Goal: Use online tool/utility: Utilize a website feature to perform a specific function

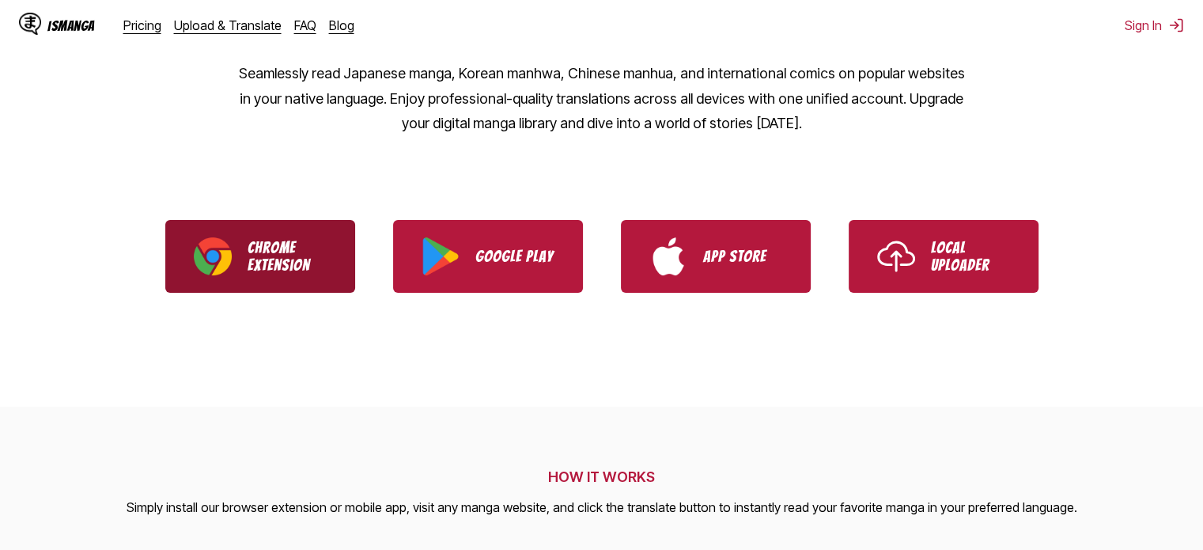
scroll to position [253, 0]
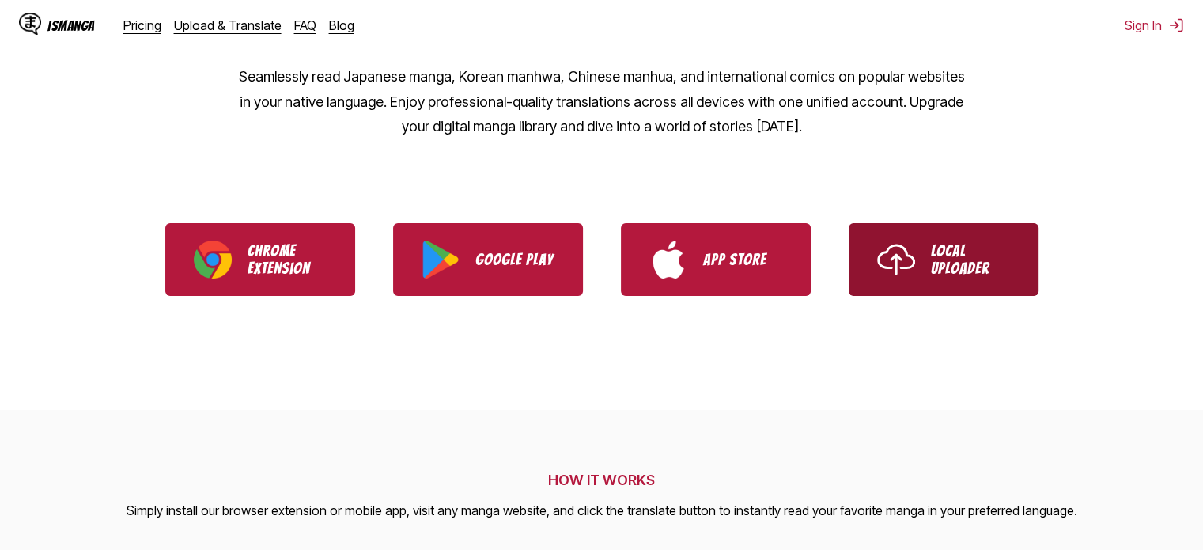
click at [954, 280] on link "Local Uploader" at bounding box center [944, 259] width 190 height 73
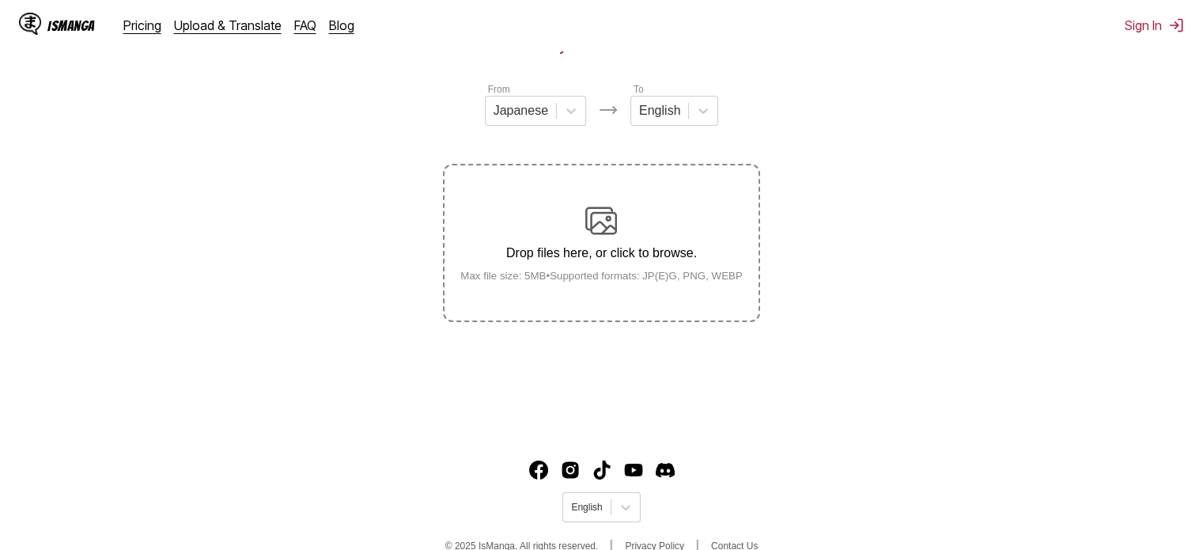
scroll to position [170, 0]
click at [643, 199] on label "Drop files here, or click to browse. Max file size: 5MB • Supported formats: JP…" at bounding box center [601, 243] width 313 height 155
click at [0, 0] on input "Drop files here, or click to browse. Max file size: 5MB • Supported formats: JP…" at bounding box center [0, 0] width 0 height 0
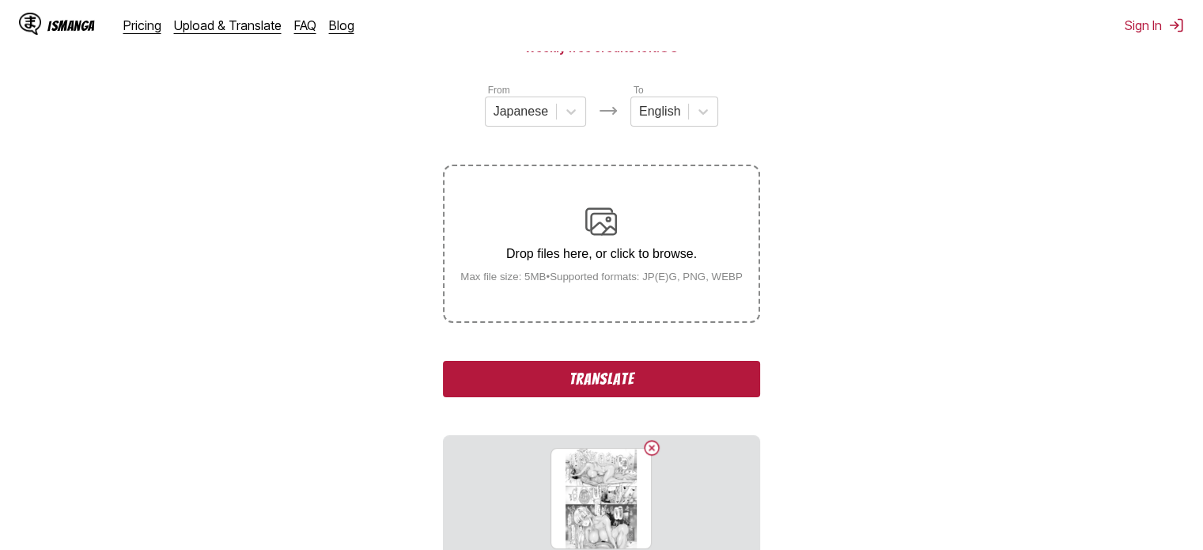
scroll to position [331, 0]
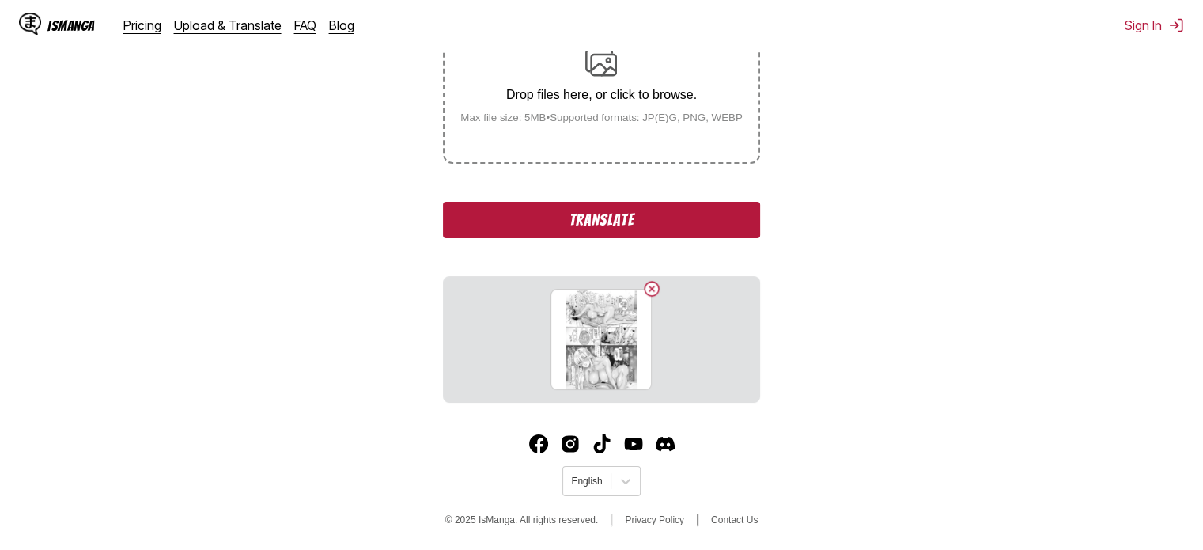
click at [581, 212] on button "Translate" at bounding box center [601, 220] width 316 height 36
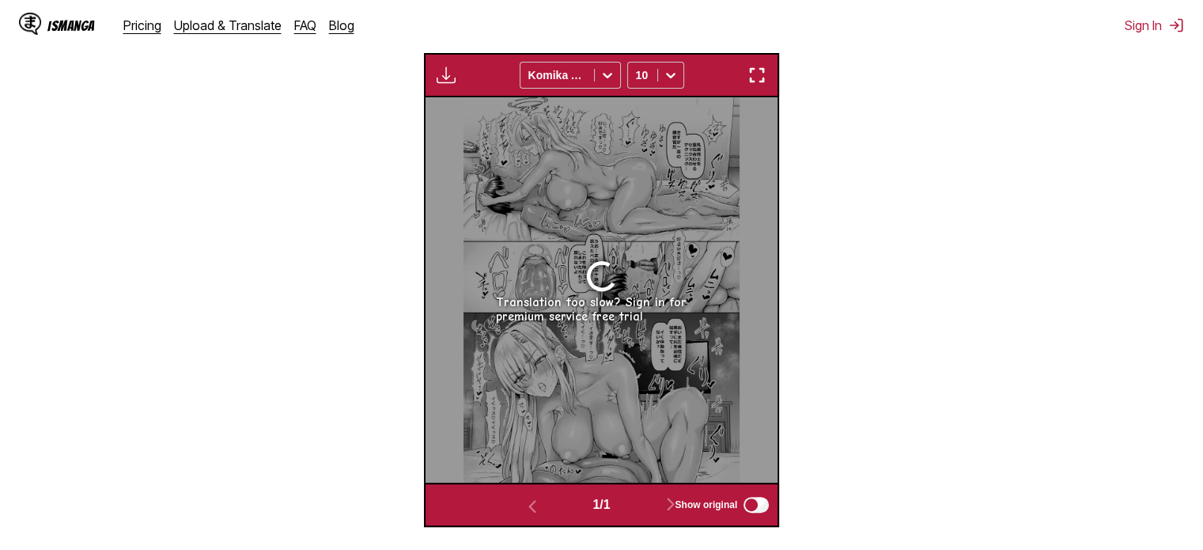
scroll to position [536, 0]
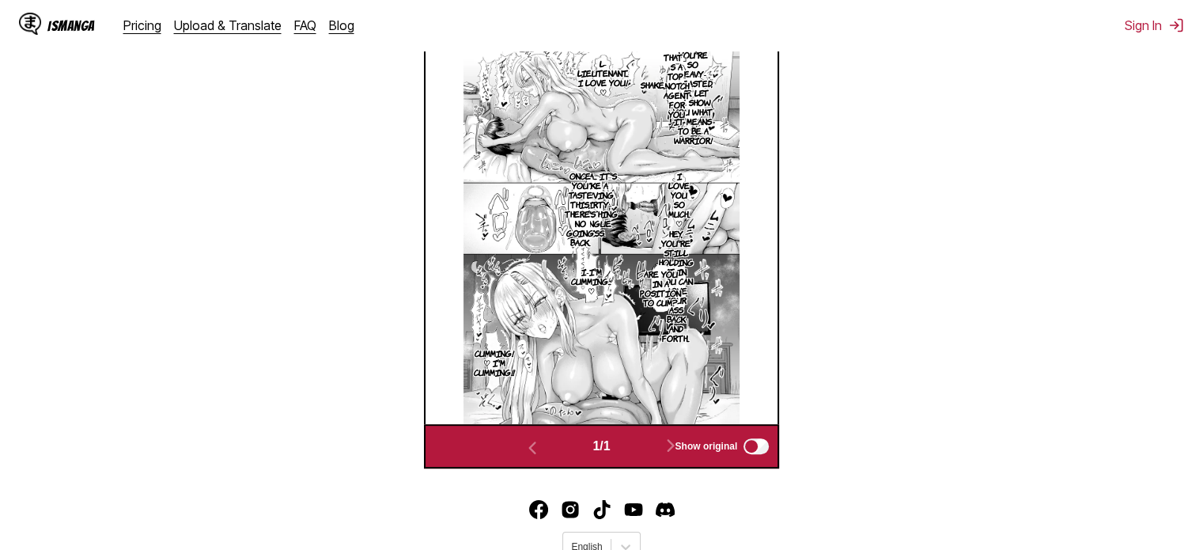
click at [664, 295] on p "Are you in a position to cum?" at bounding box center [660, 288] width 47 height 44
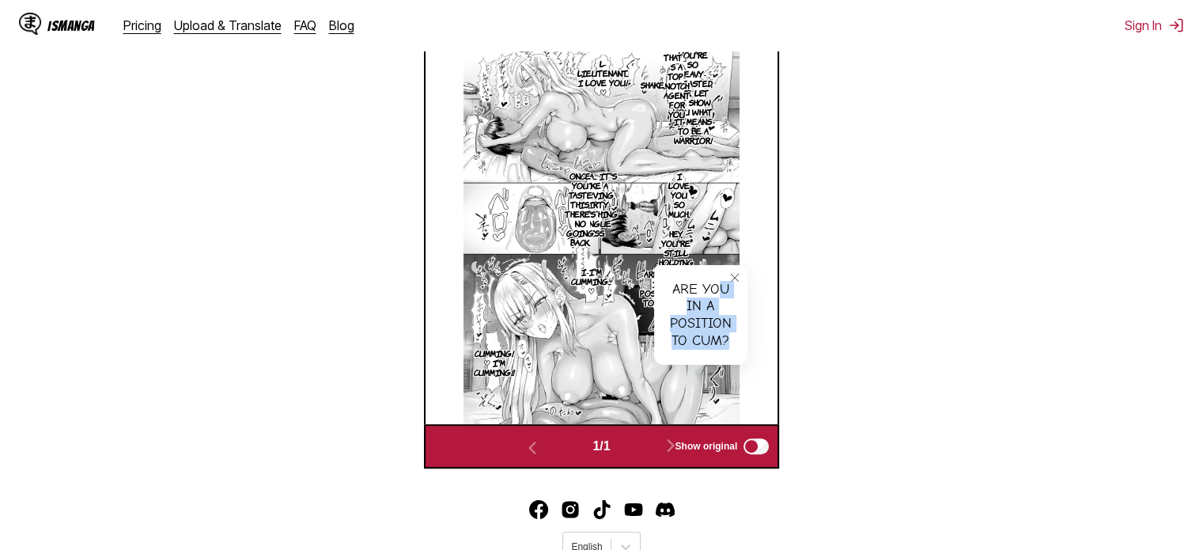
drag, startPoint x: 732, startPoint y: 274, endPoint x: 696, endPoint y: 276, distance: 35.7
click at [696, 276] on div "Are you in a position to cum?" at bounding box center [700, 315] width 93 height 100
click at [677, 125] on p "You're so heavy-breasted, sir. Let me show you what it means to be a warrior!" at bounding box center [693, 97] width 46 height 101
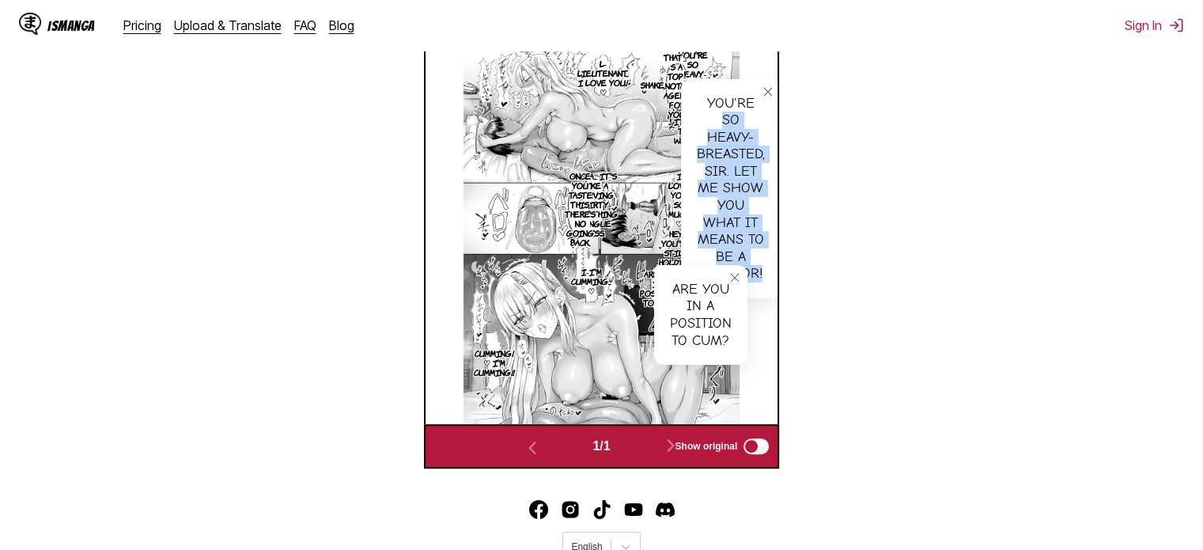
drag, startPoint x: 770, startPoint y: 94, endPoint x: 668, endPoint y: 75, distance: 103.8
click at [668, 75] on article "You're so heavy-breasted, sir. Let me show you what it means to be a warrior! Y…" at bounding box center [602, 232] width 276 height 386
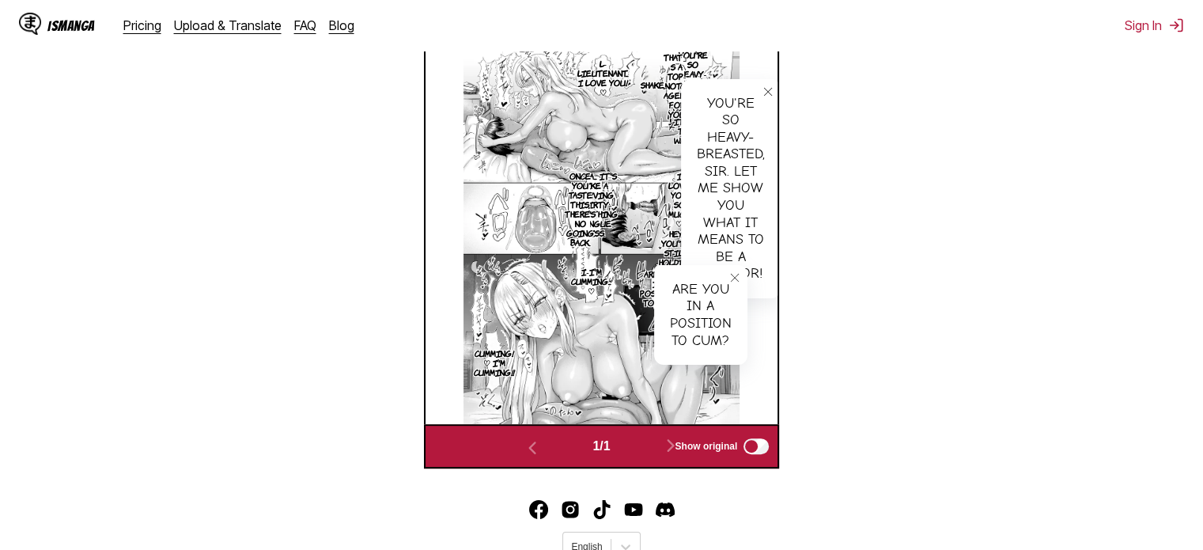
click at [668, 75] on p "That」s a top-notch agent for you" at bounding box center [676, 85] width 33 height 73
click at [607, 199] on p "Whoa... It's like a starving thirty-something tongue kiss." at bounding box center [595, 204] width 52 height 73
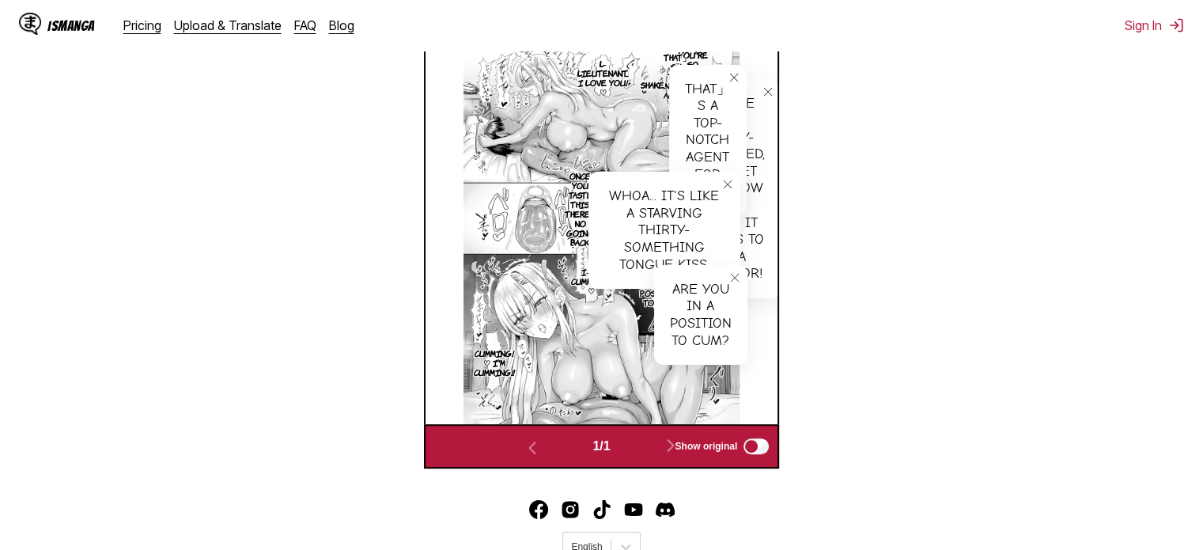
click at [570, 196] on p "Once you taste this, there's no going back." at bounding box center [580, 209] width 37 height 82
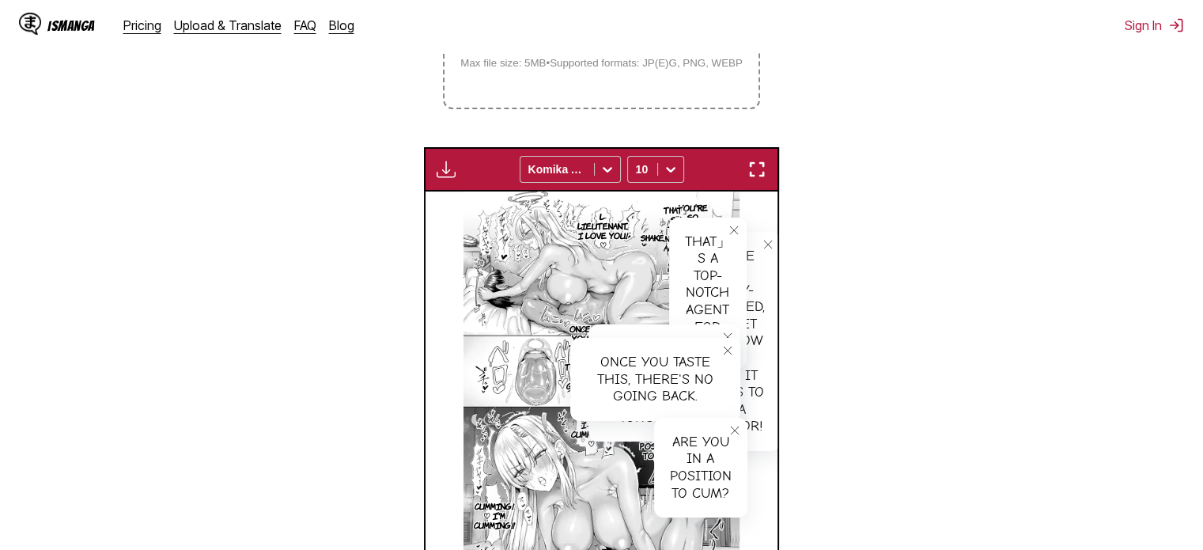
scroll to position [378, 0]
